Goal: Information Seeking & Learning: Check status

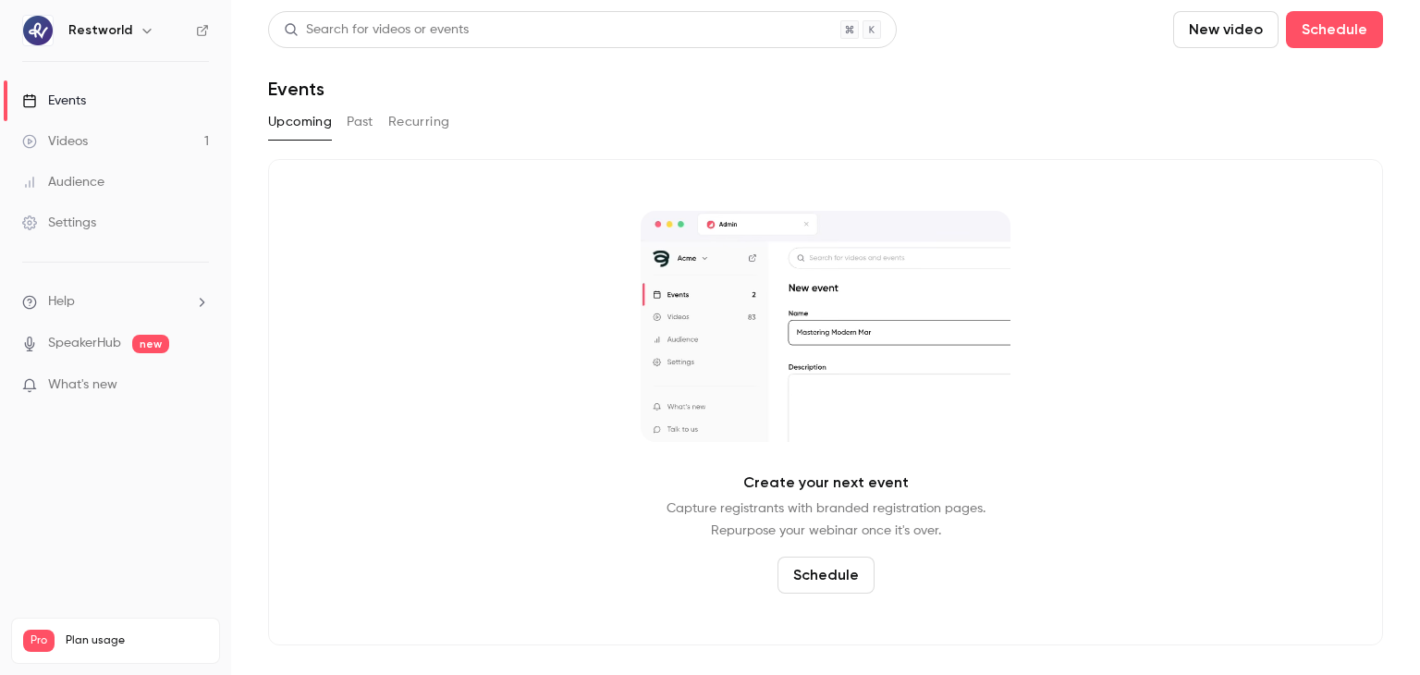
click at [372, 120] on button "Past" at bounding box center [360, 122] width 27 height 30
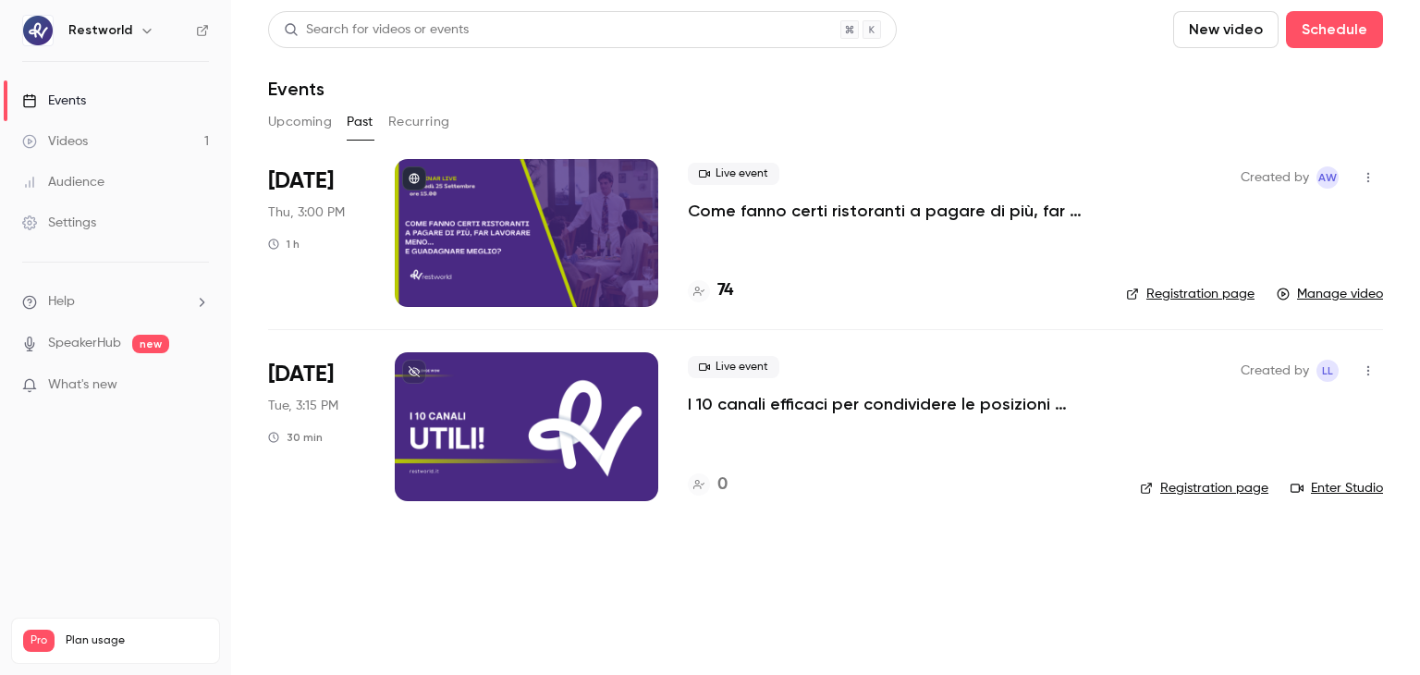
click at [1175, 293] on link "Registration page" at bounding box center [1190, 294] width 129 height 18
click at [999, 215] on p "Come fanno certi ristoranti a pagare di più, far lavorare meno… e guadagnare me…" at bounding box center [892, 211] width 409 height 22
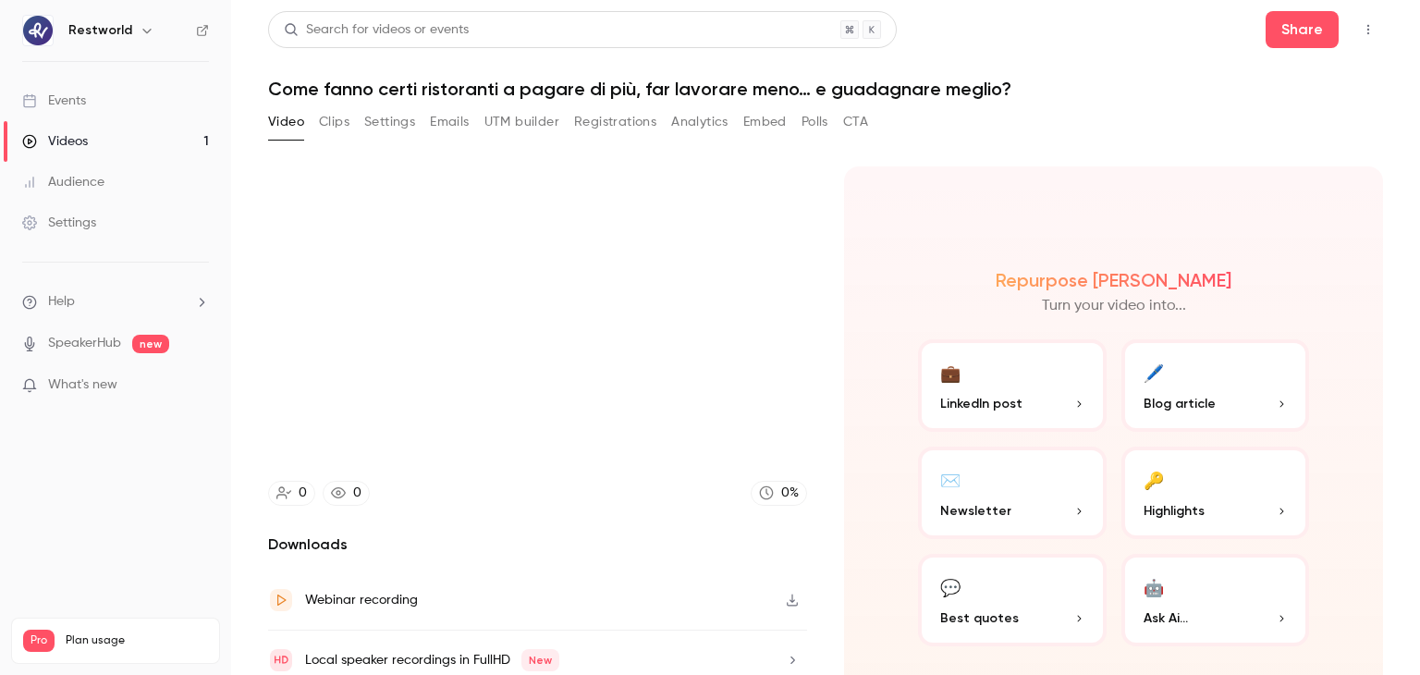
click at [603, 113] on button "Registrations" at bounding box center [615, 122] width 82 height 30
